Goal: Navigation & Orientation: Find specific page/section

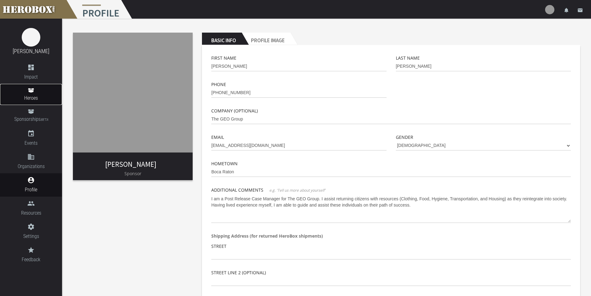
click at [39, 97] on span "Heroes" at bounding box center [31, 98] width 62 height 8
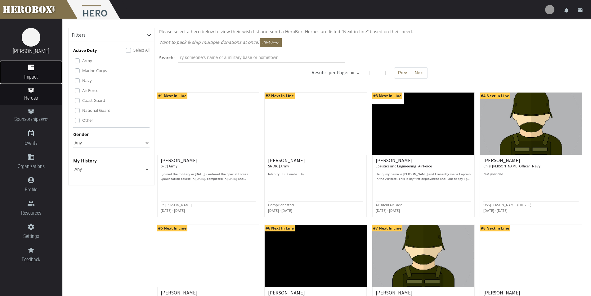
click at [34, 71] on link "dashboard Impact" at bounding box center [31, 72] width 62 height 23
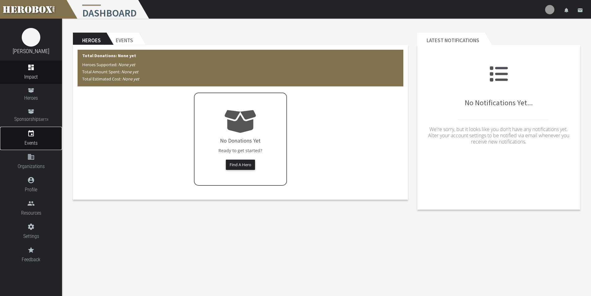
click at [40, 139] on span "Events" at bounding box center [31, 143] width 62 height 8
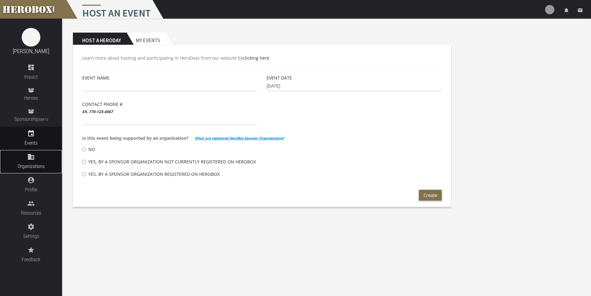
click at [35, 156] on icon "domain" at bounding box center [31, 156] width 62 height 7
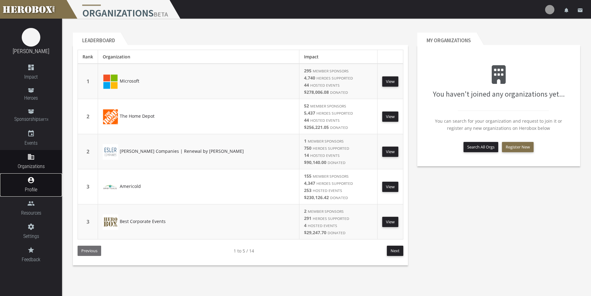
click at [34, 181] on icon "account_circle" at bounding box center [31, 179] width 62 height 7
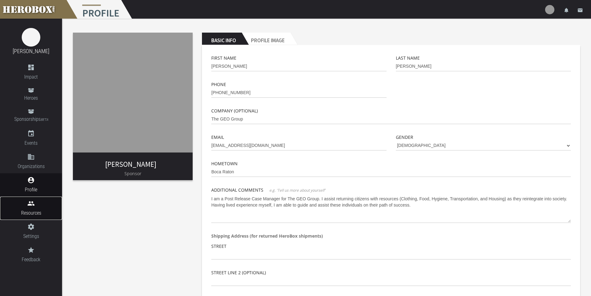
click at [35, 207] on icon "people" at bounding box center [31, 203] width 62 height 7
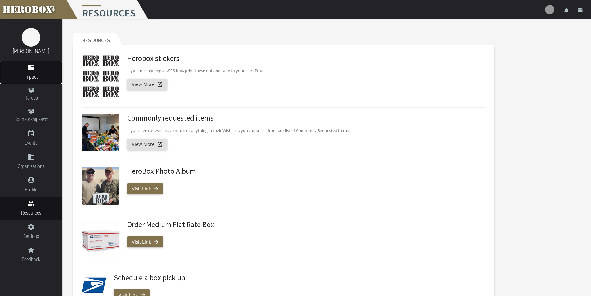
click at [36, 69] on icon "dashboard" at bounding box center [31, 67] width 62 height 7
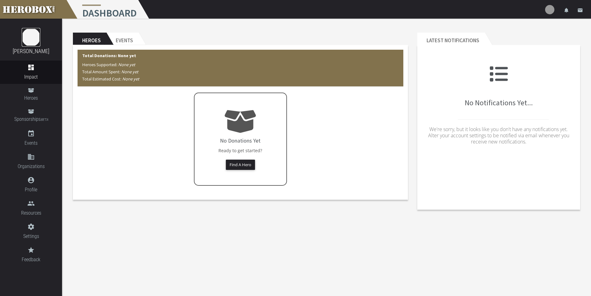
click at [30, 38] on img at bounding box center [31, 37] width 19 height 19
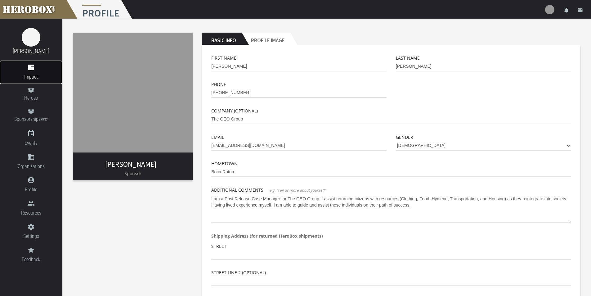
click at [35, 73] on span "Impact" at bounding box center [31, 77] width 62 height 8
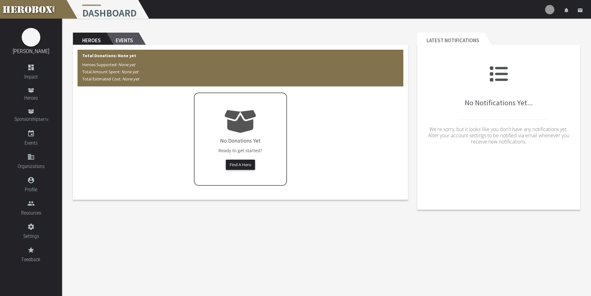
click at [131, 36] on h2 "Events" at bounding box center [122, 39] width 32 height 12
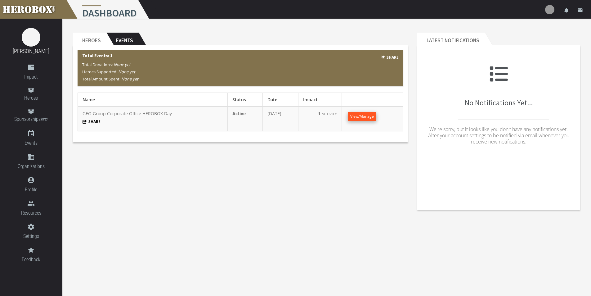
click at [362, 117] on span "View/Manage" at bounding box center [362, 116] width 24 height 5
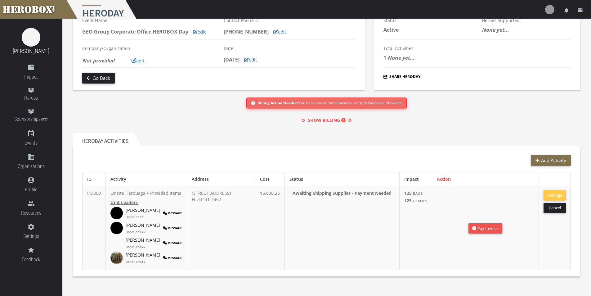
scroll to position [44, 0]
click at [132, 254] on link "[PERSON_NAME]" at bounding box center [143, 255] width 35 height 6
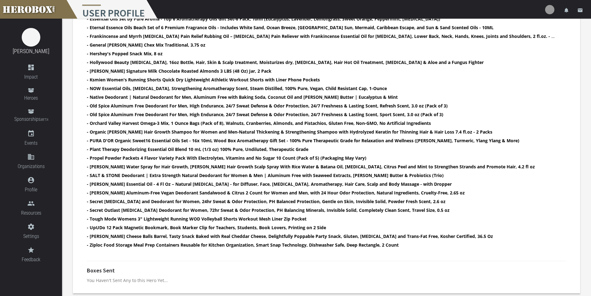
scroll to position [414, 0]
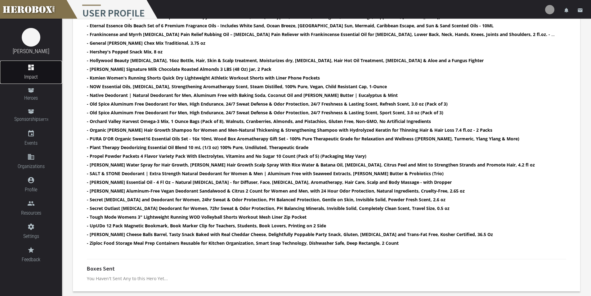
click at [35, 70] on icon "dashboard" at bounding box center [31, 67] width 62 height 7
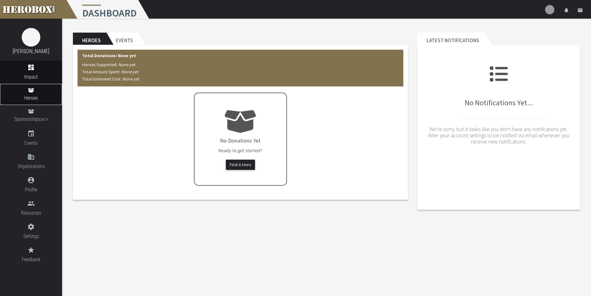
click at [35, 98] on span "Heroes" at bounding box center [31, 98] width 62 height 8
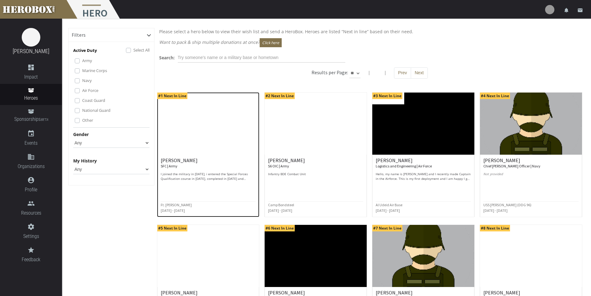
click at [202, 158] on h6 "[PERSON_NAME] SFC | Army" at bounding box center [208, 163] width 95 height 11
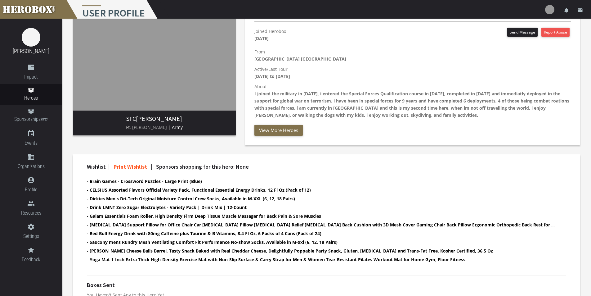
scroll to position [93, 0]
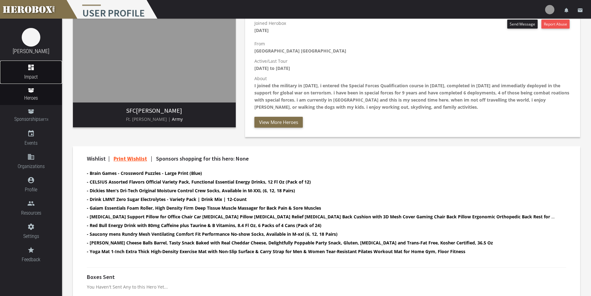
click at [34, 71] on link "dashboard Impact" at bounding box center [31, 72] width 62 height 23
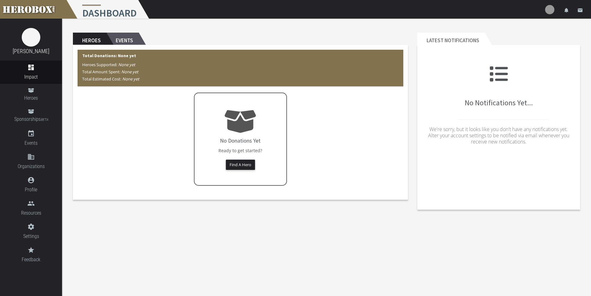
click at [124, 33] on h2 "Events" at bounding box center [122, 39] width 32 height 12
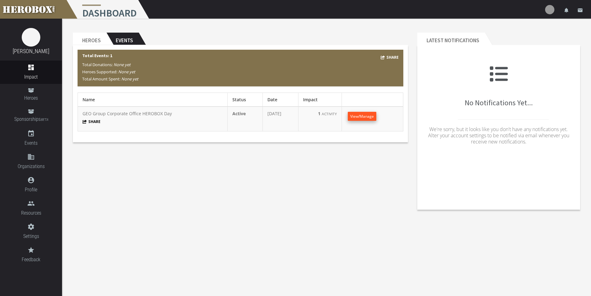
click at [374, 117] on span "View/Manage" at bounding box center [362, 116] width 24 height 5
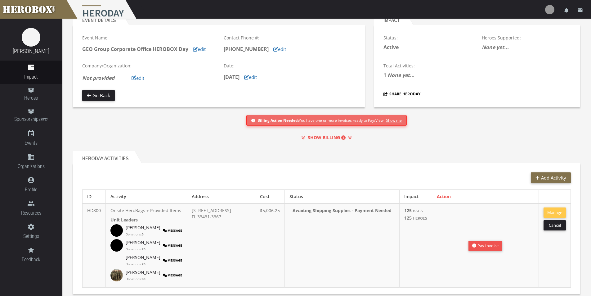
scroll to position [44, 0]
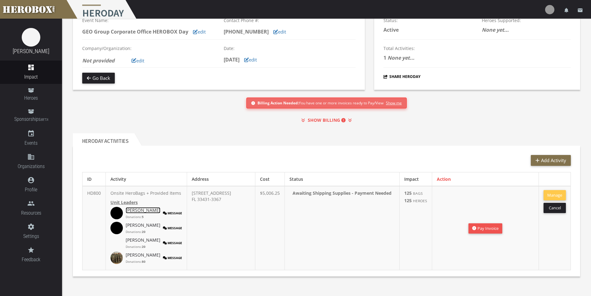
click at [131, 209] on link "[PERSON_NAME]" at bounding box center [143, 210] width 35 height 6
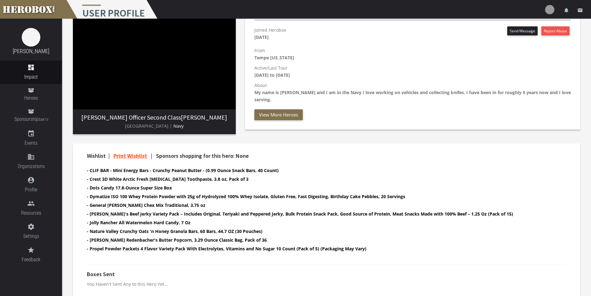
scroll to position [92, 0]
